Goal: Transaction & Acquisition: Purchase product/service

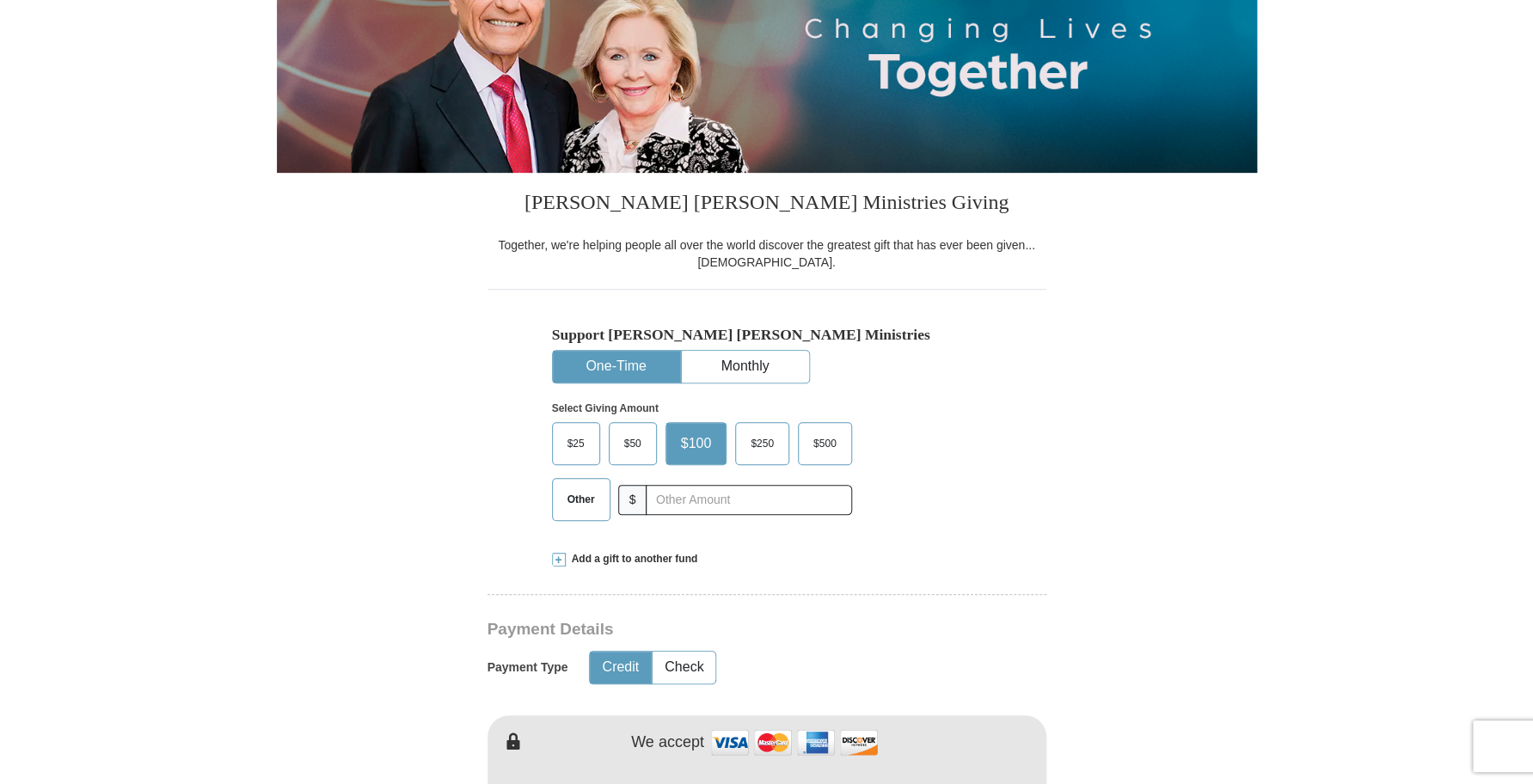
click at [624, 370] on button "One-Time" at bounding box center [617, 366] width 128 height 32
click at [631, 444] on span "$50" at bounding box center [633, 443] width 35 height 25
click at [0, 0] on input "$50" at bounding box center [0, 0] width 0 height 0
click at [620, 667] on button "Credit" at bounding box center [620, 667] width 61 height 32
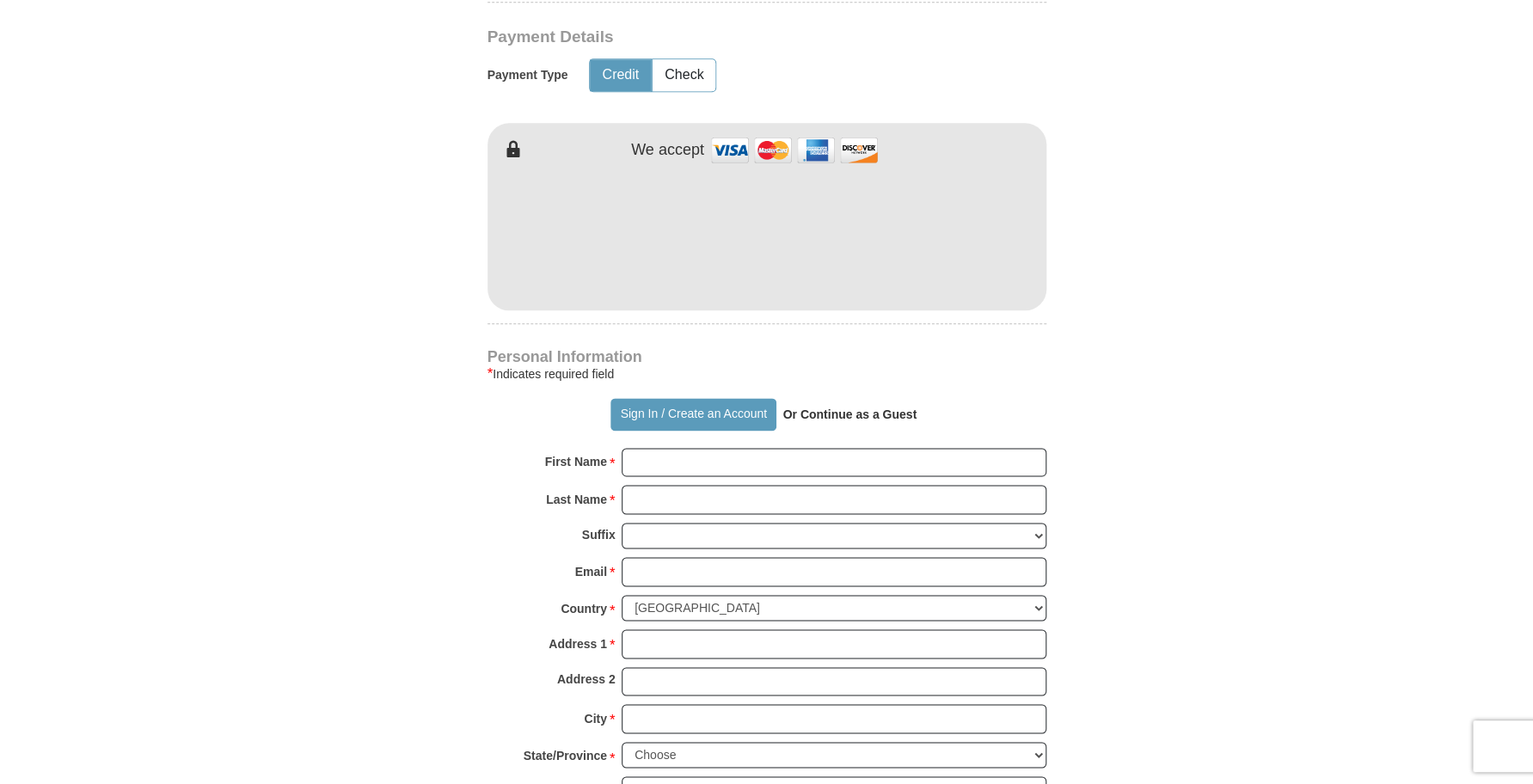
scroll to position [860, 0]
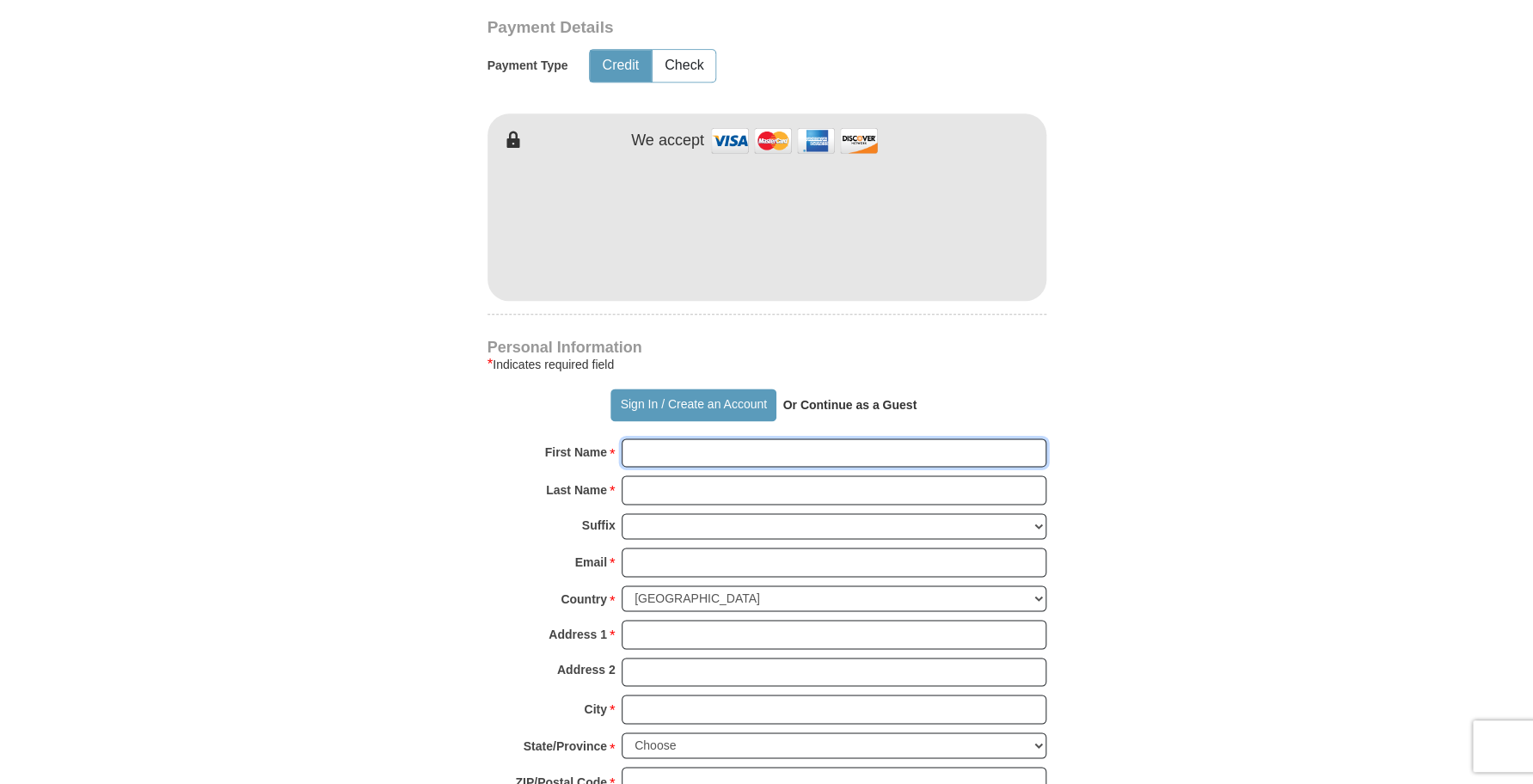
click at [634, 453] on input "First Name *" at bounding box center [833, 453] width 424 height 29
type input "[PERSON_NAME]"
type input "Hare"
type input "[EMAIL_ADDRESS][PERSON_NAME][DOMAIN_NAME]"
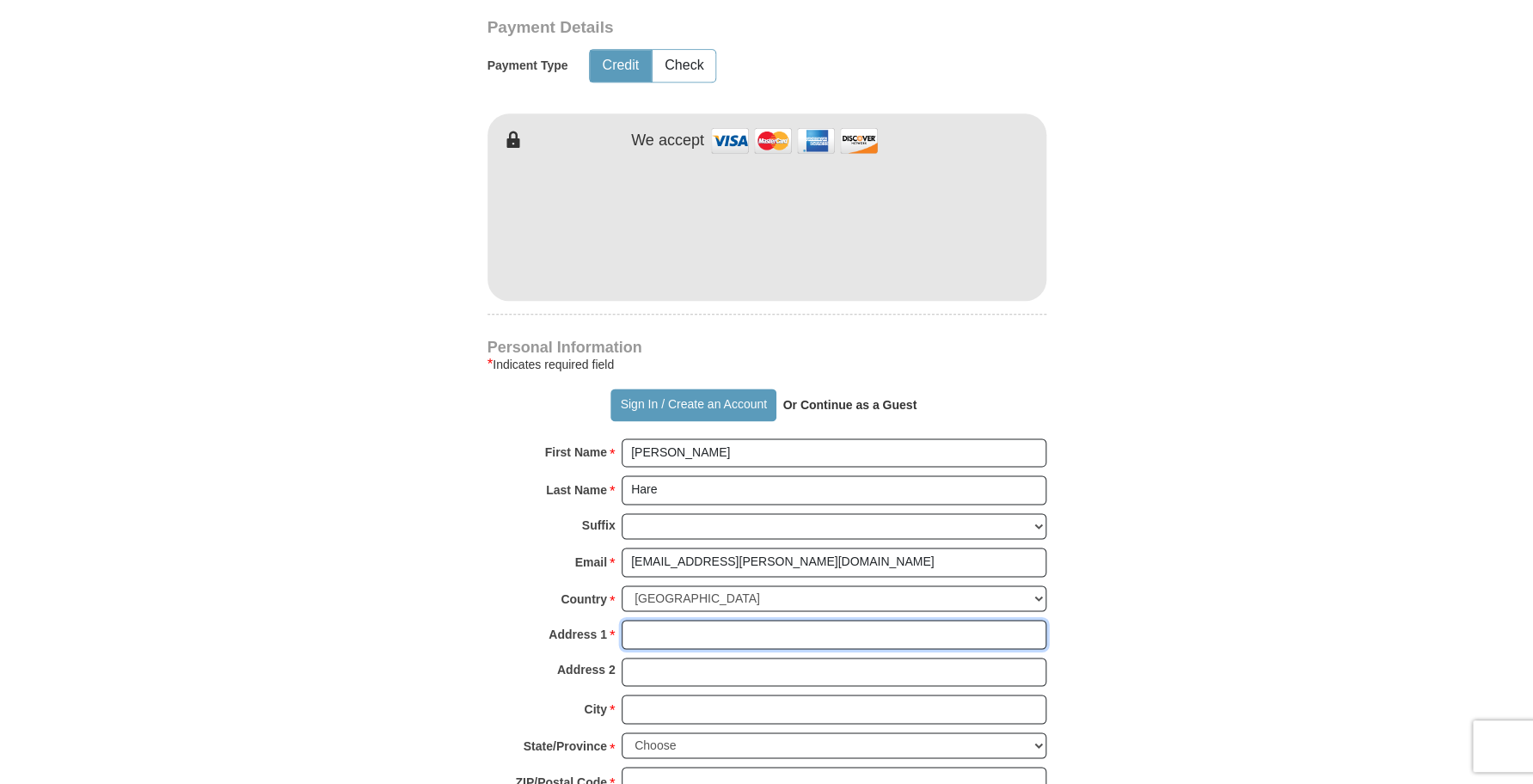
type input "[STREET_ADDRESS]"
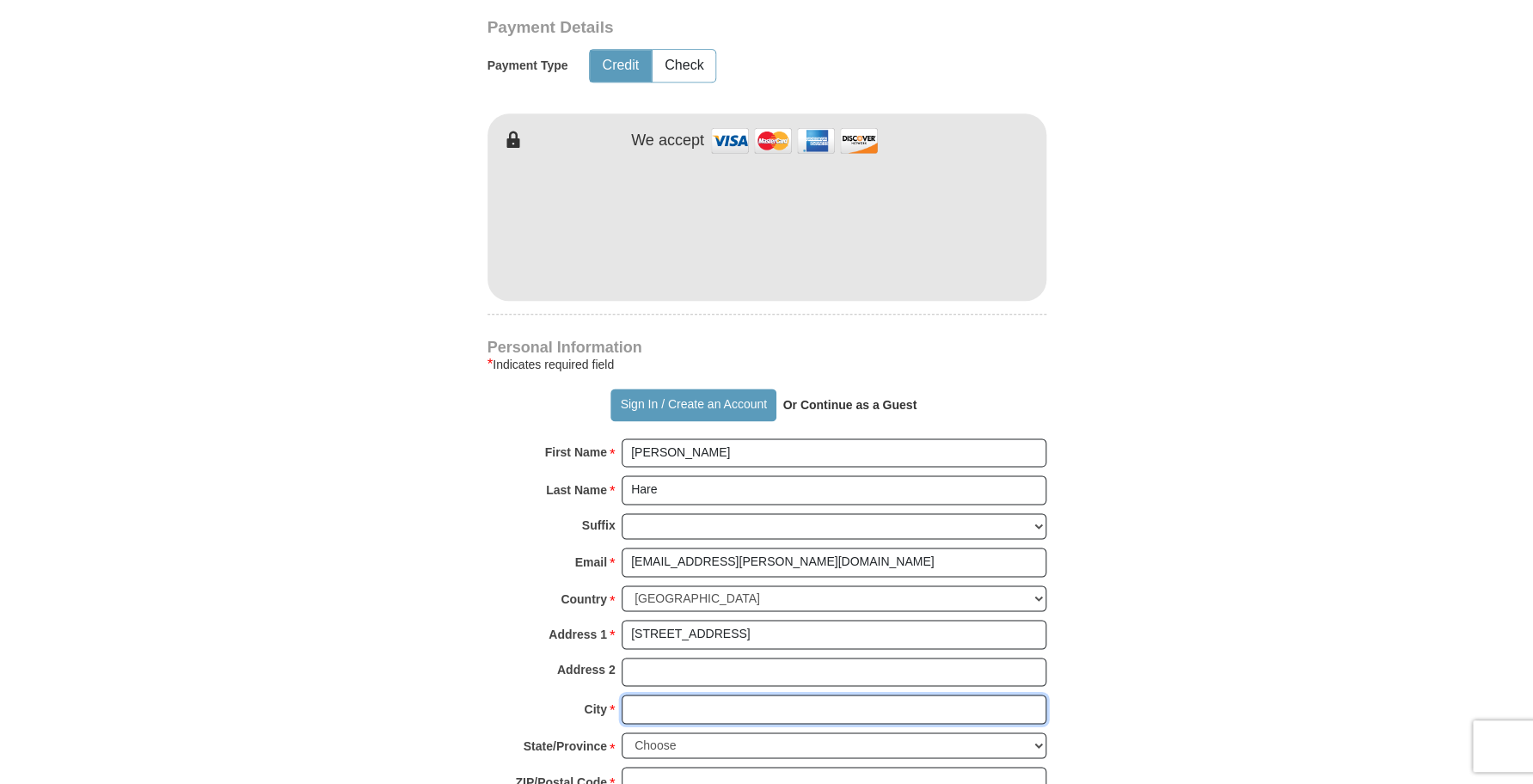
type input "[GEOGRAPHIC_DATA]"
select select "NE"
type input "68108"
type input "4027343658"
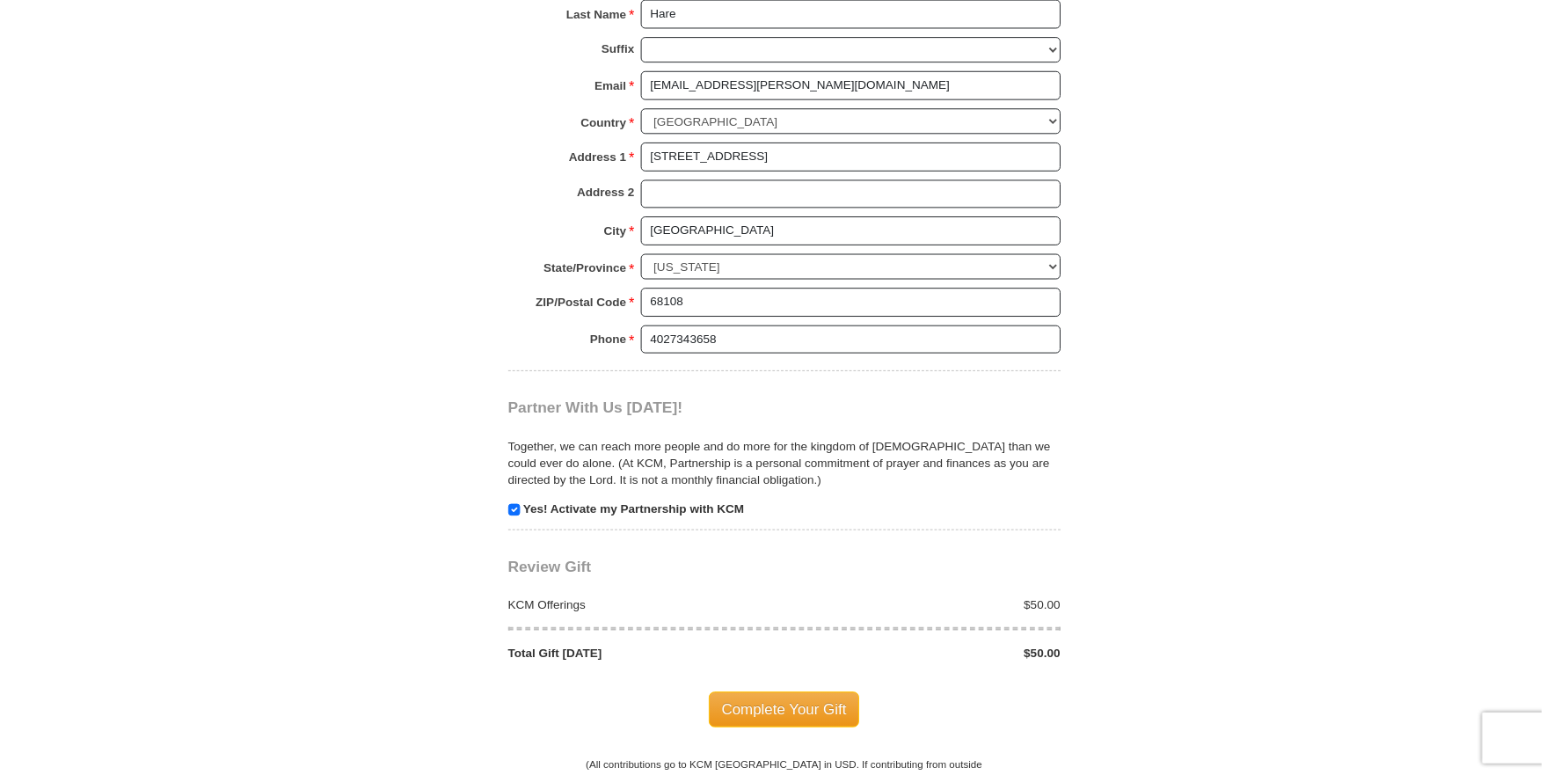
scroll to position [1583, 0]
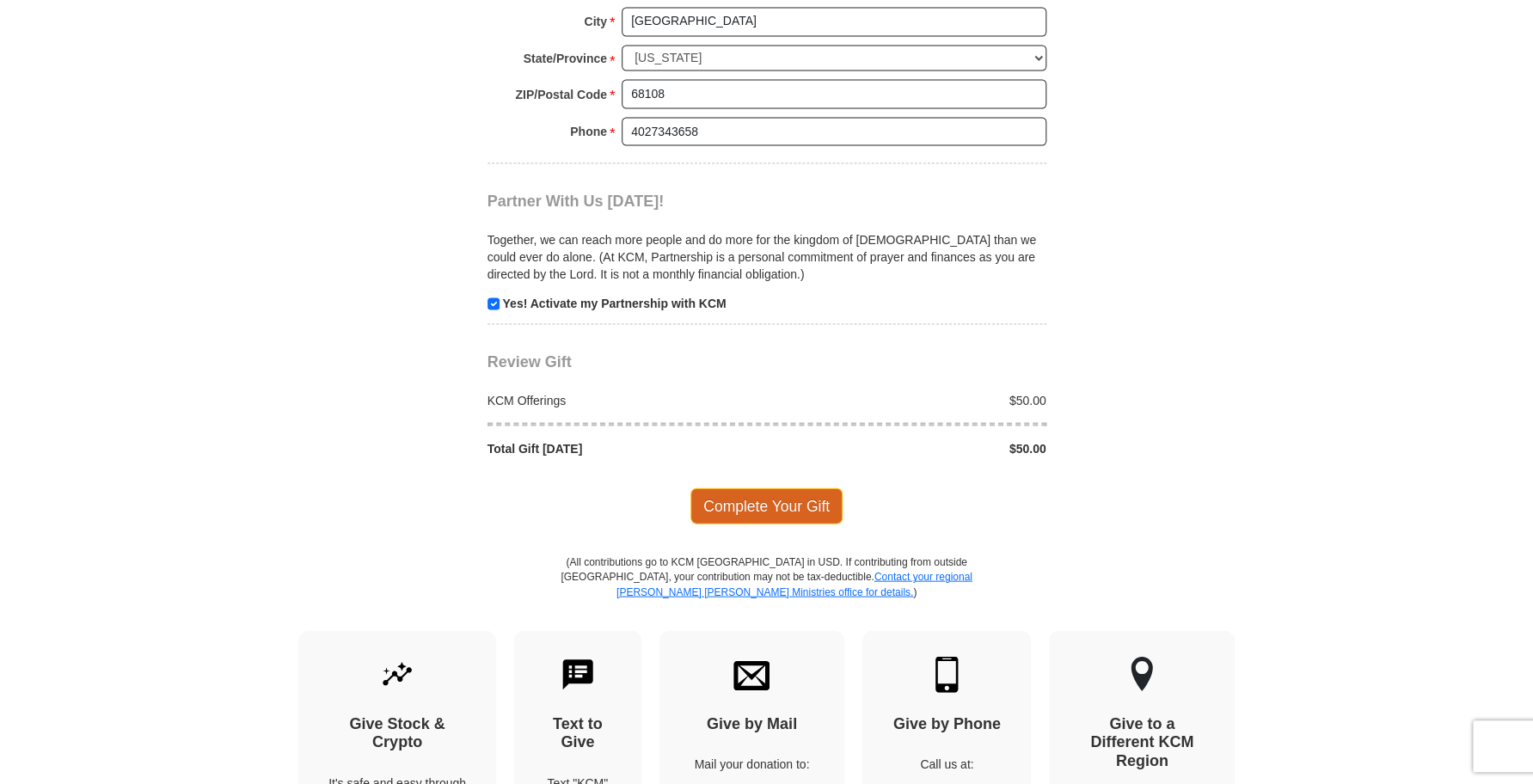
click at [758, 502] on span "Complete Your Gift" at bounding box center [766, 505] width 152 height 36
